Goal: Task Accomplishment & Management: Use online tool/utility

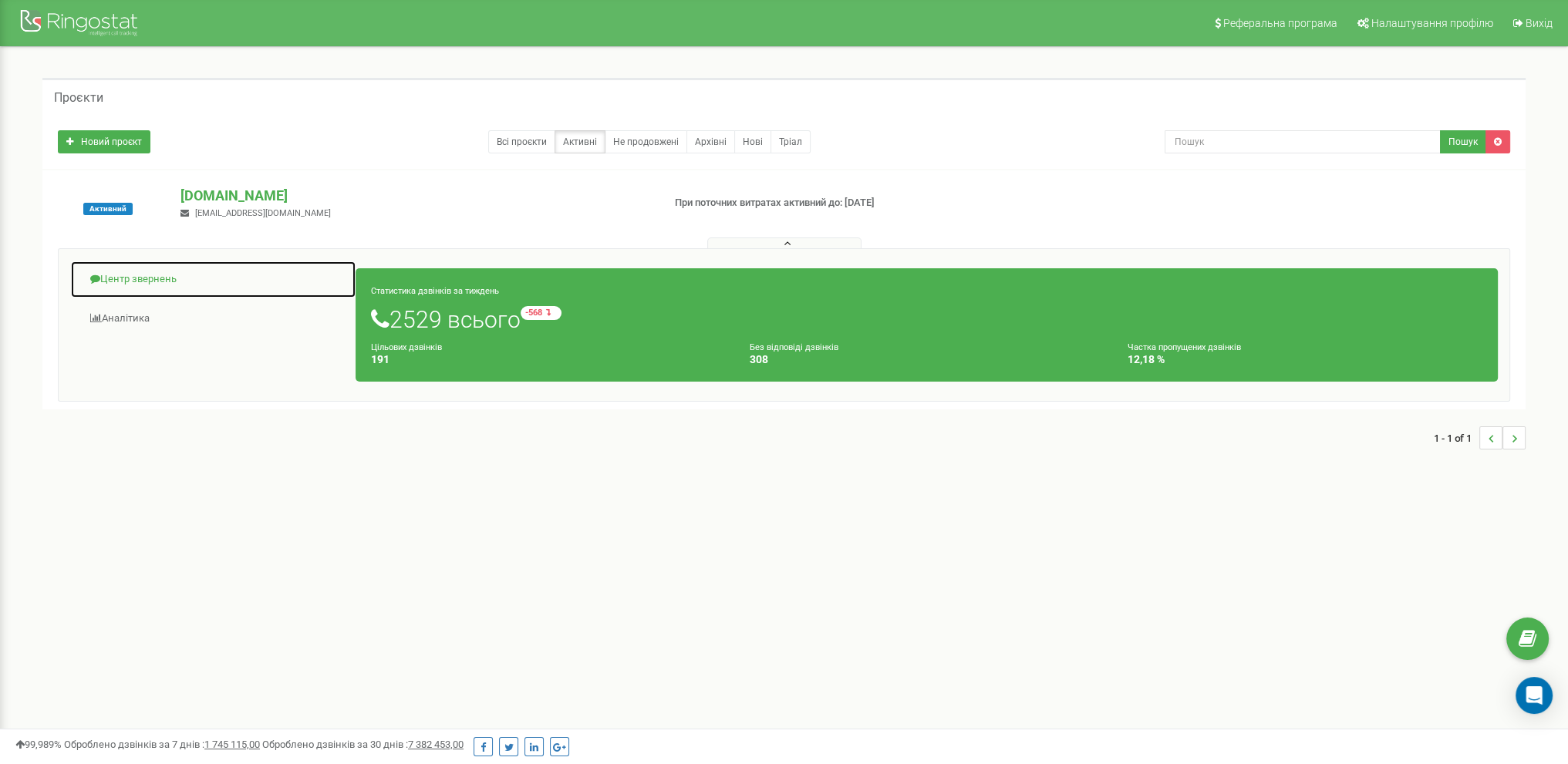
click at [143, 275] on link "Центр звернень" at bounding box center [213, 279] width 286 height 38
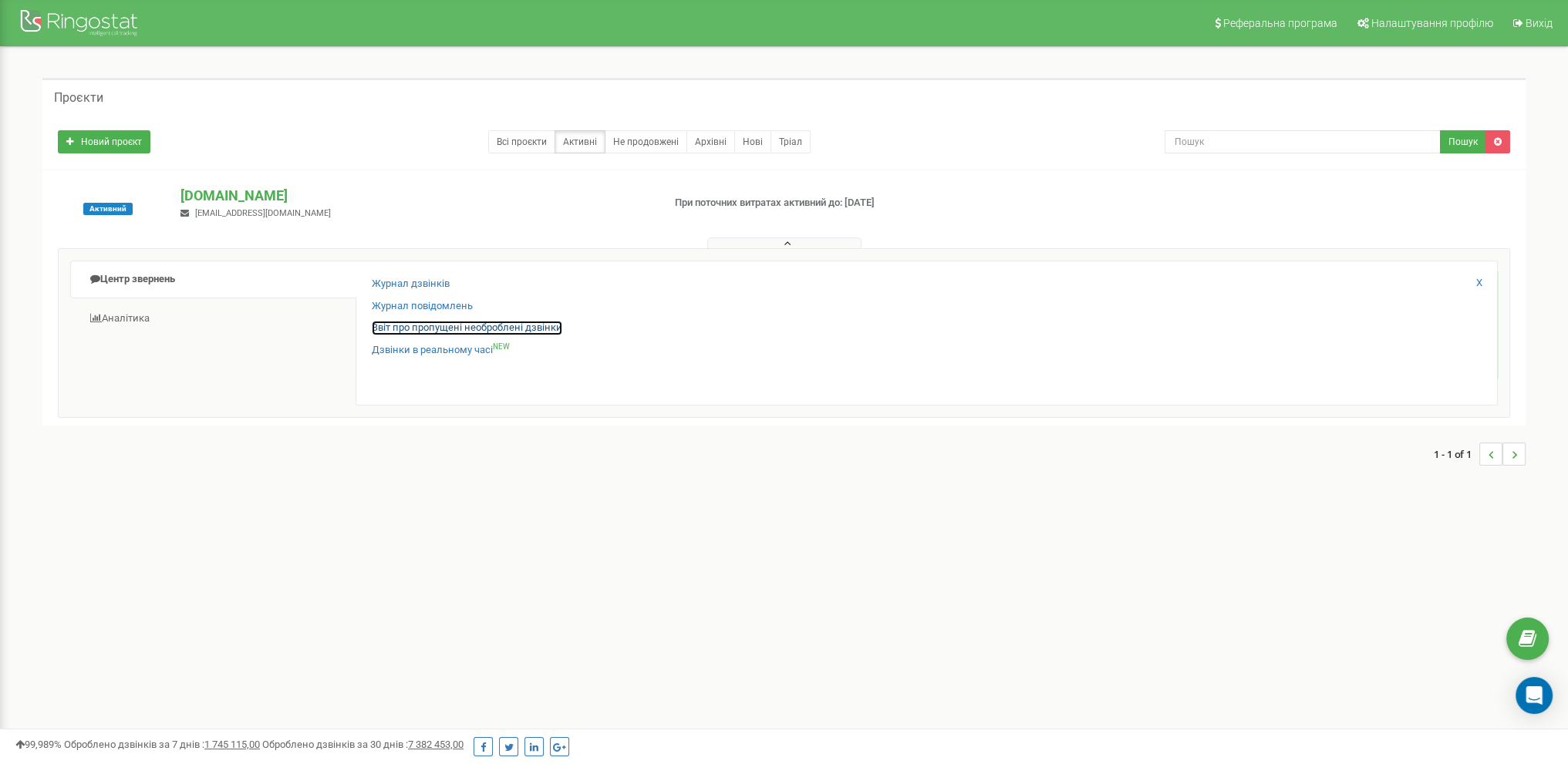
click at [430, 330] on link "Звіт про пропущені необроблені дзвінки" at bounding box center [467, 328] width 191 height 15
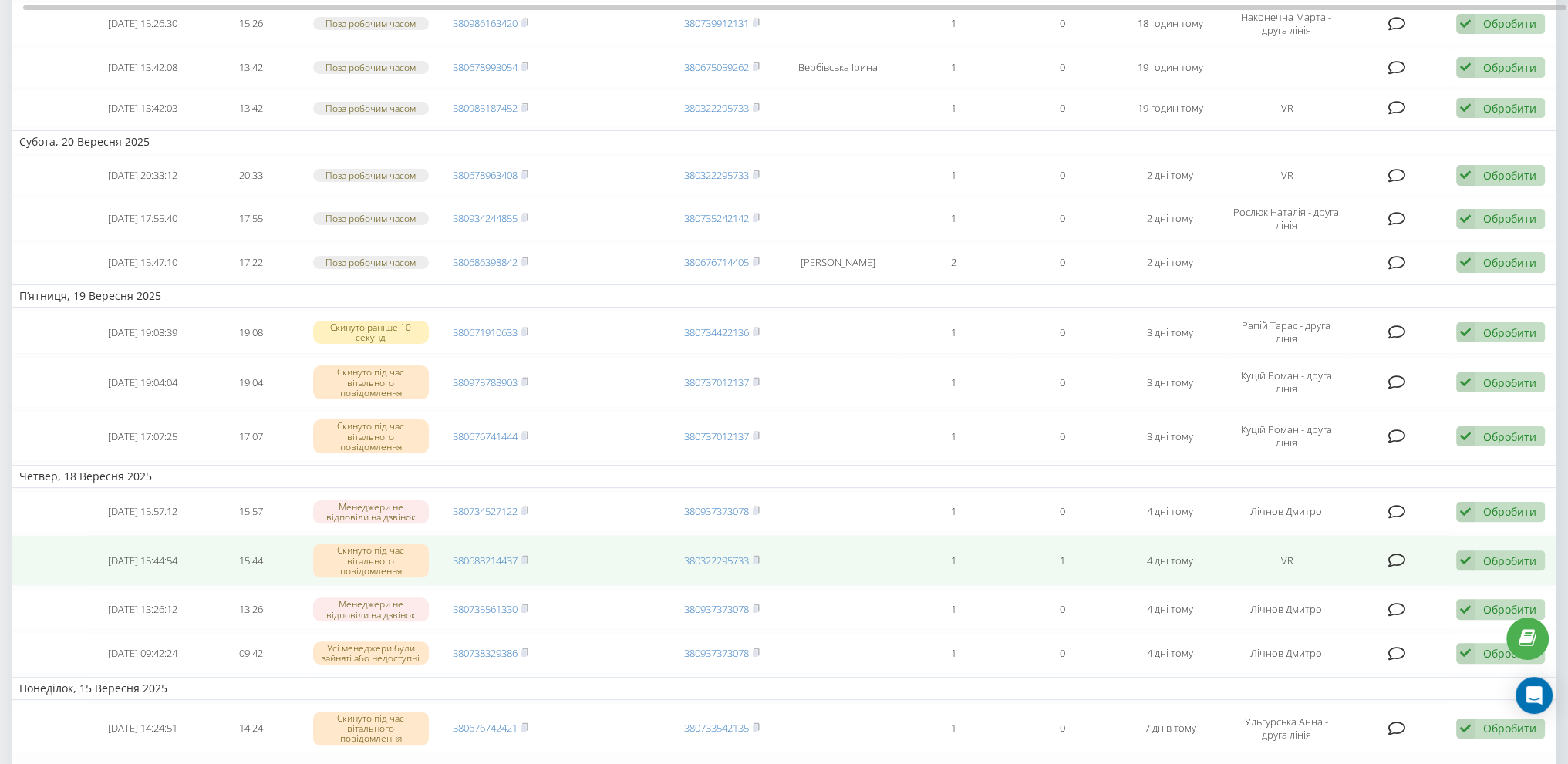
scroll to position [539, 0]
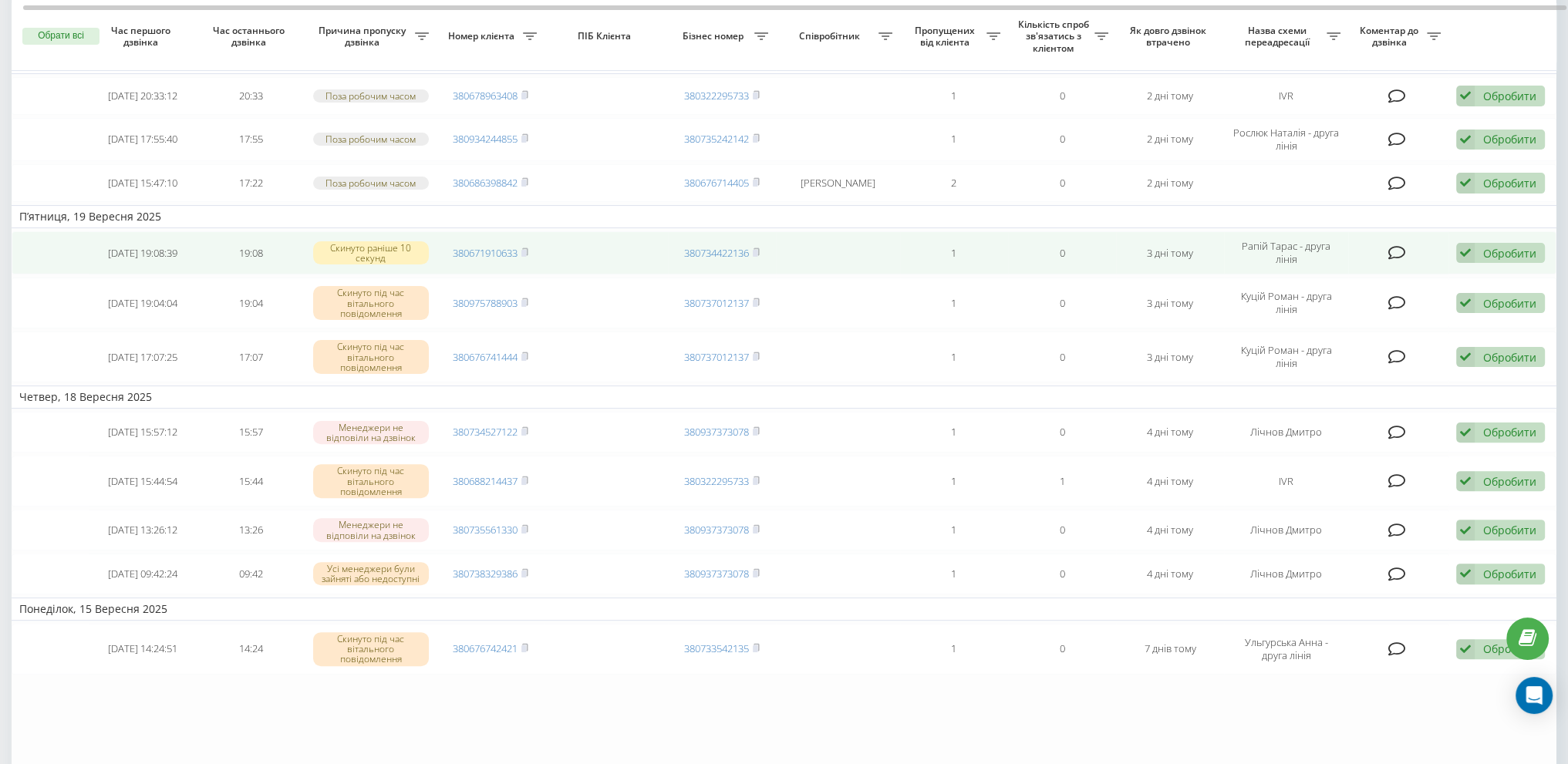
click at [1506, 260] on div "Обробити" at bounding box center [1510, 253] width 53 height 15
click at [1314, 312] on span "Зв'язався з клієнтом за допомогою іншого каналу" at bounding box center [1401, 304] width 264 height 15
